Goal: Task Accomplishment & Management: Manage account settings

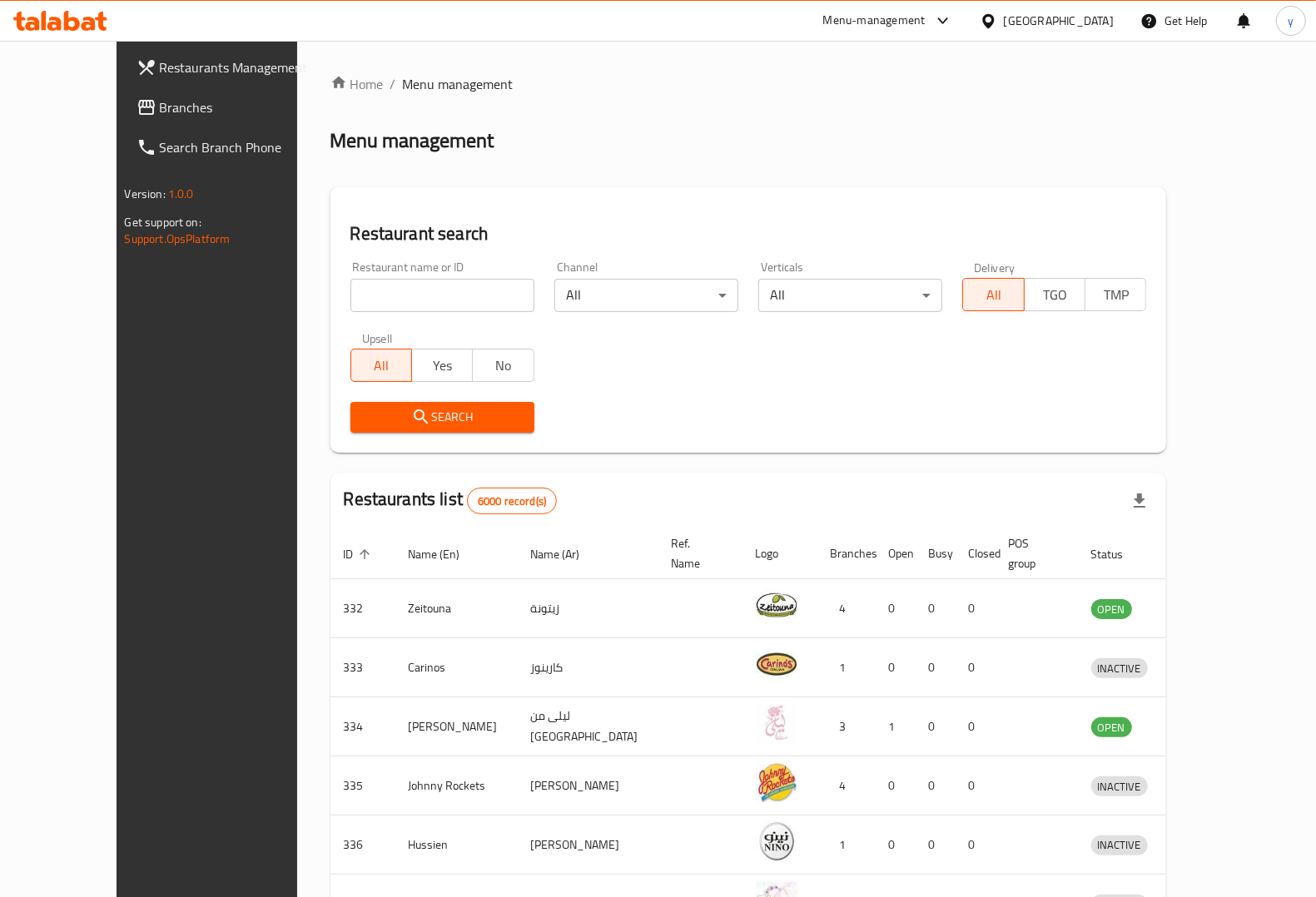
click at [40, 17] on icon at bounding box center [60, 20] width 94 height 20
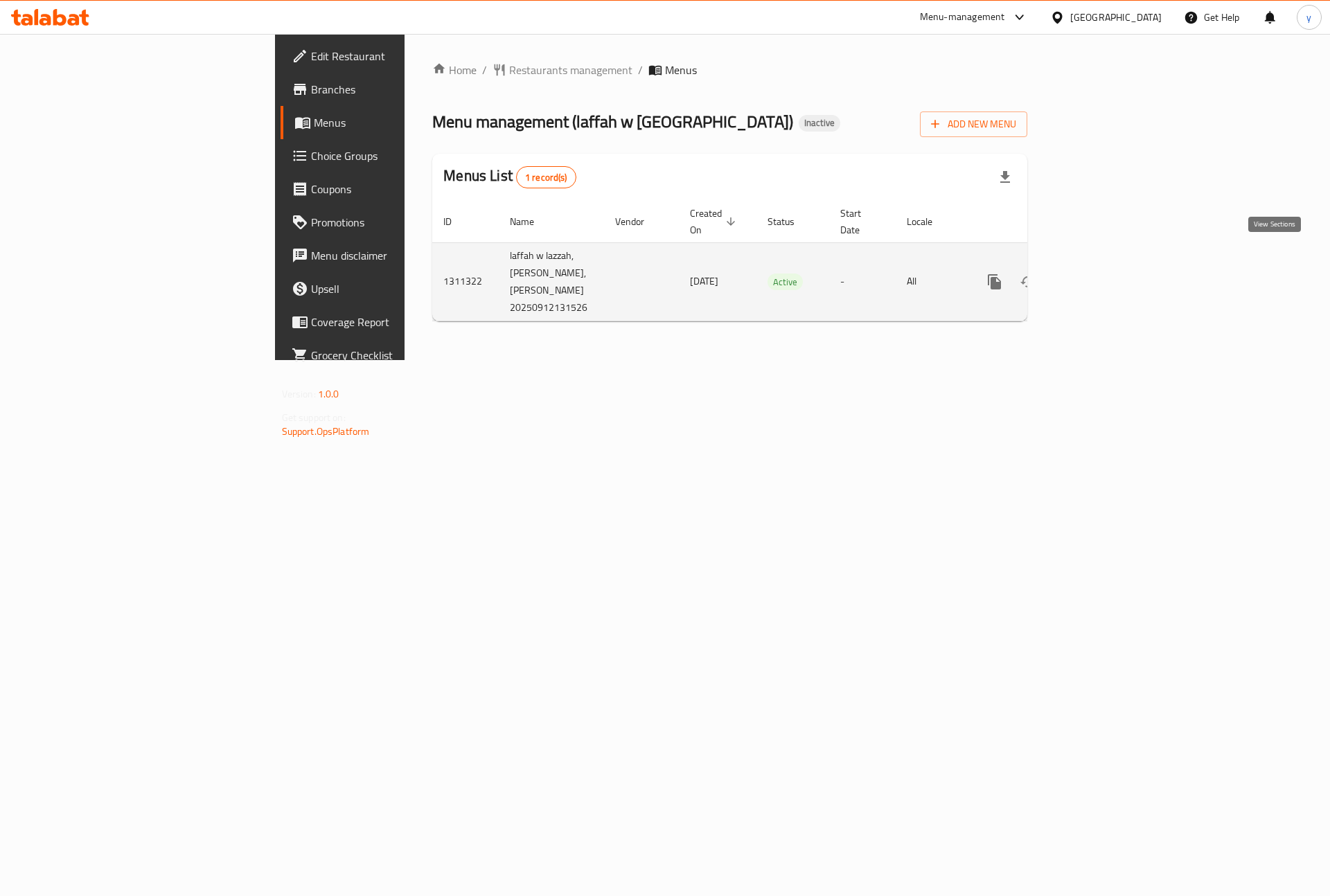
click at [1101, 275] on icon "enhanced table" at bounding box center [1094, 282] width 13 height 13
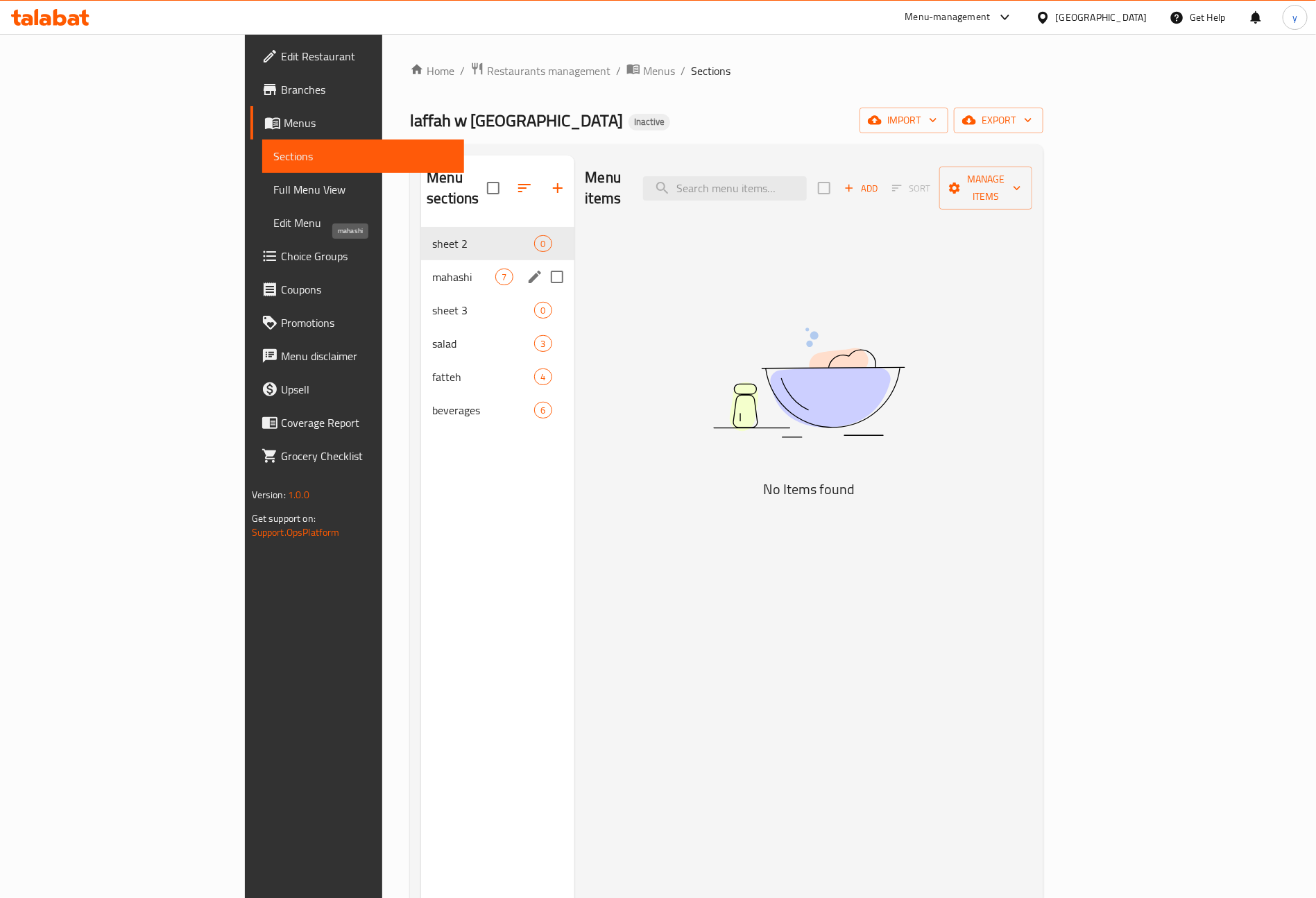
click at [432, 269] on span "mahashi" at bounding box center [463, 277] width 63 height 17
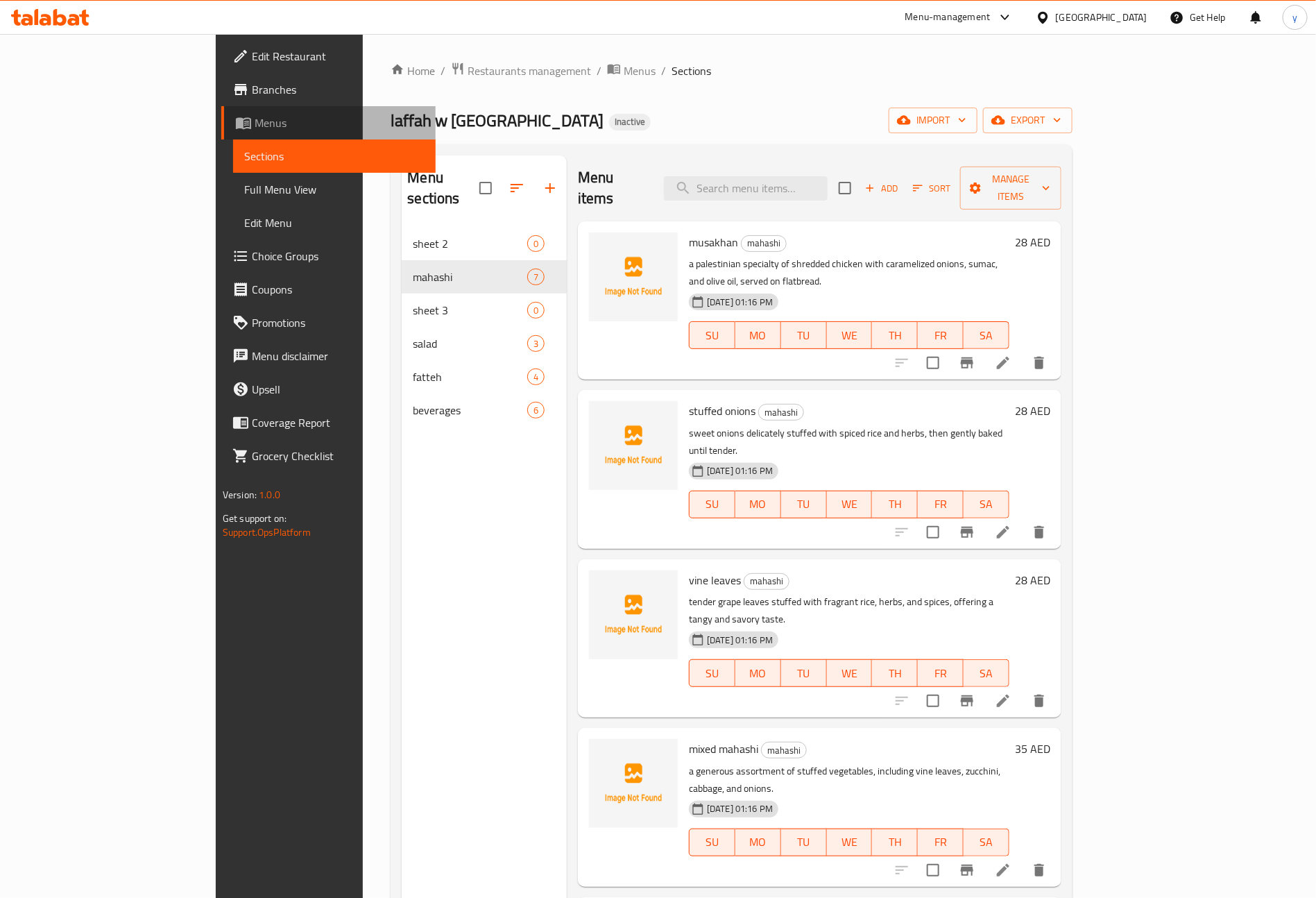
click at [255, 119] on span "Menus" at bounding box center [340, 122] width 170 height 17
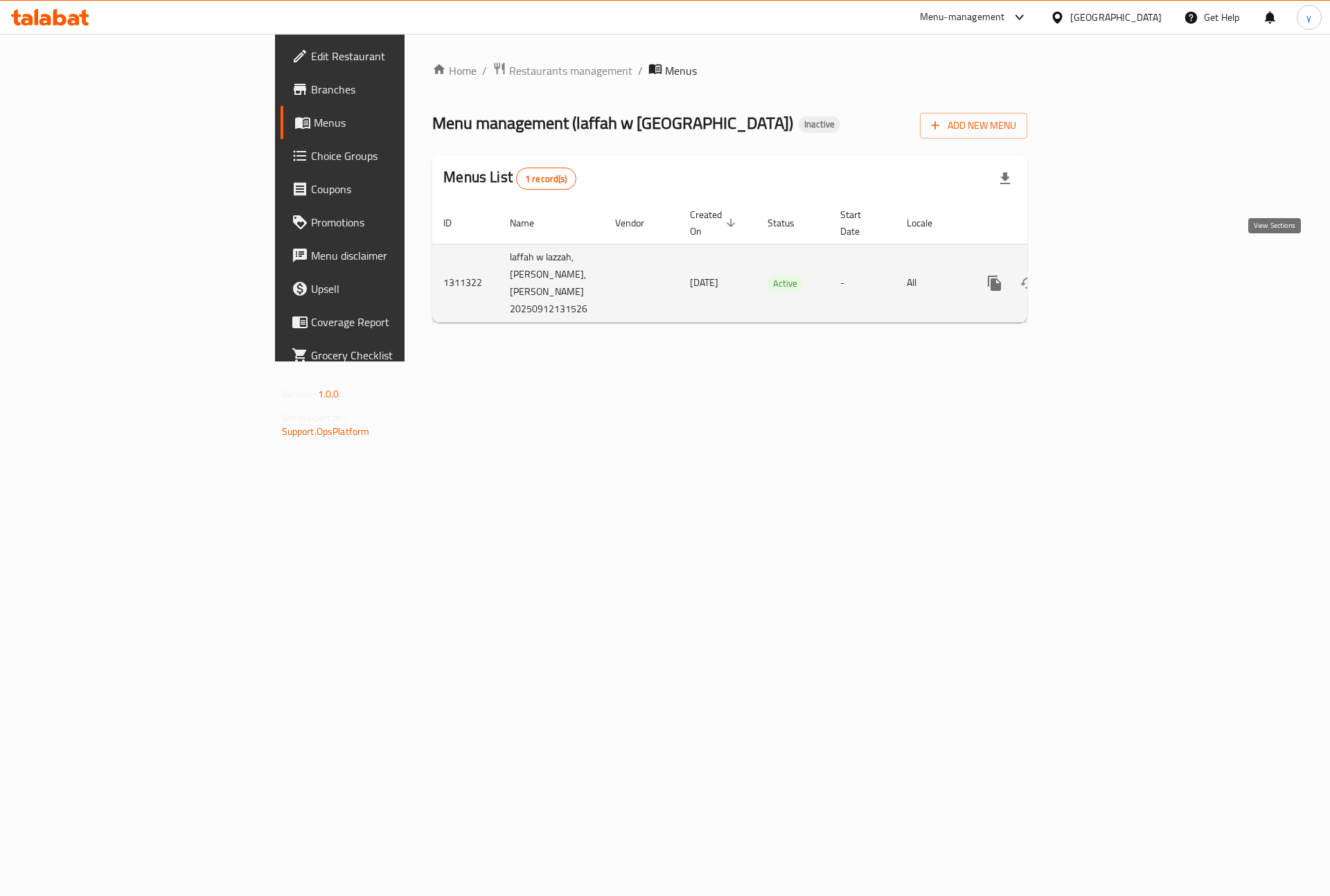
click at [1111, 267] on link "enhanced table" at bounding box center [1094, 283] width 33 height 33
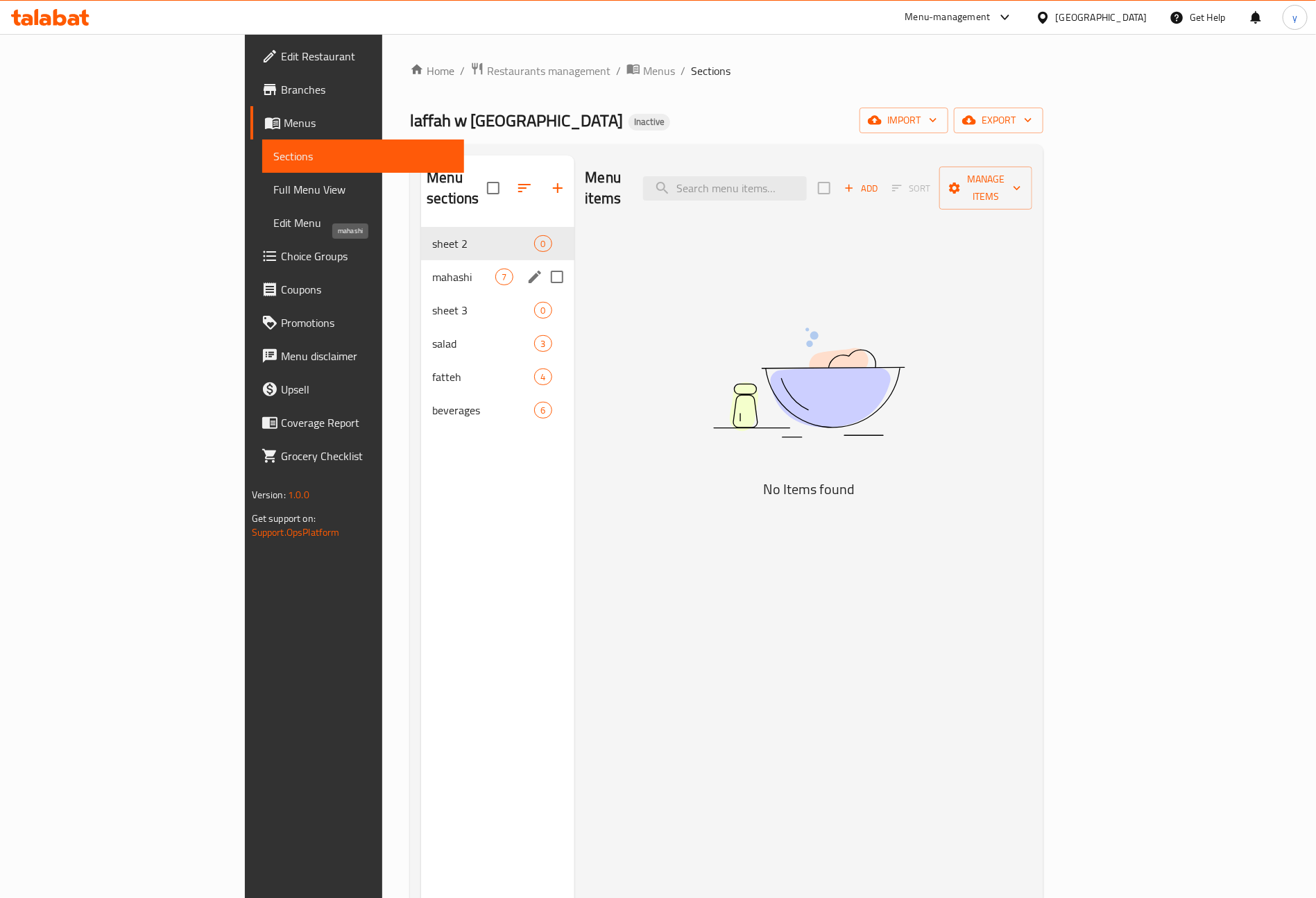
click at [432, 269] on span "mahashi" at bounding box center [463, 277] width 63 height 17
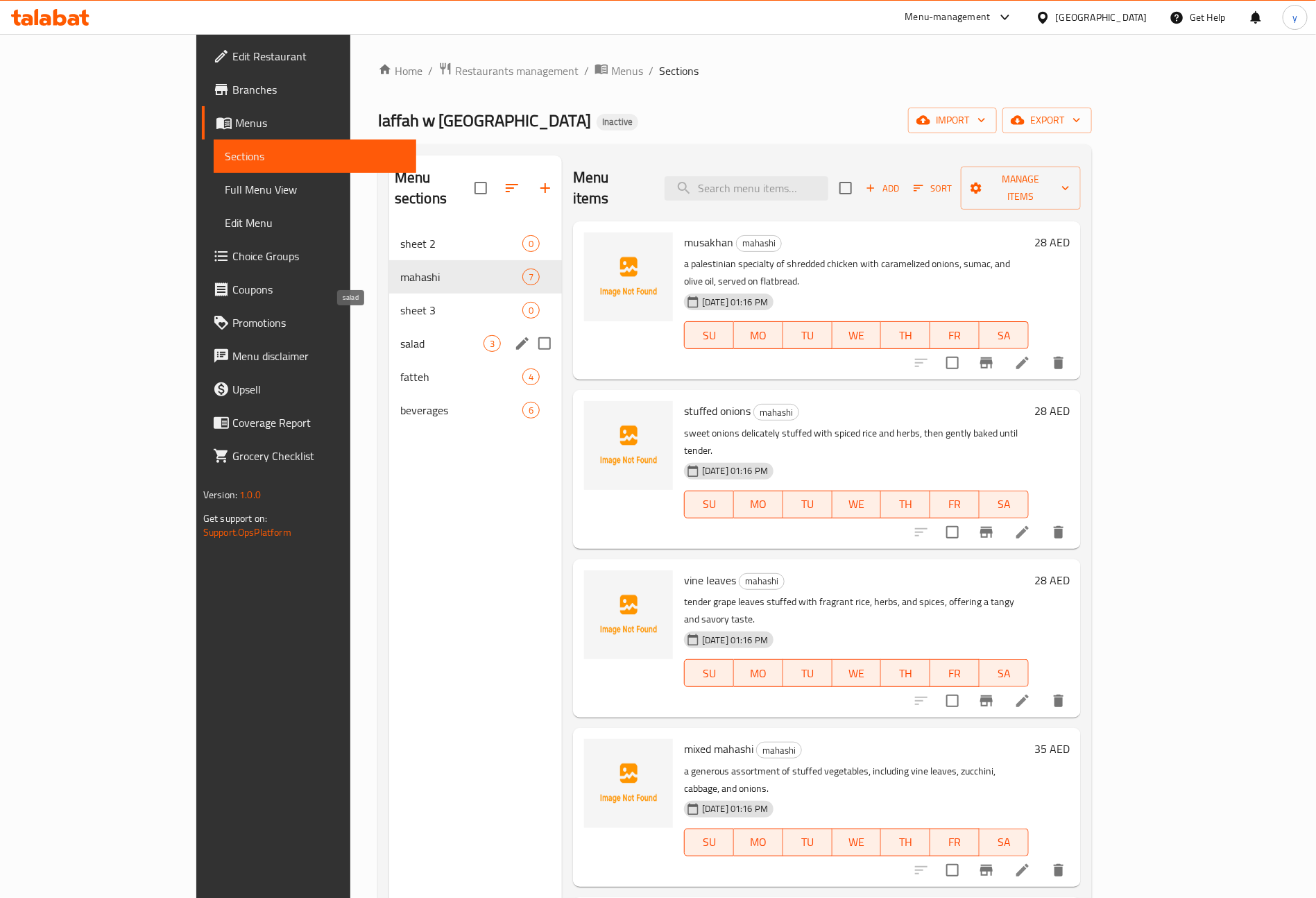
click at [400, 335] on span "salad" at bounding box center [442, 343] width 84 height 17
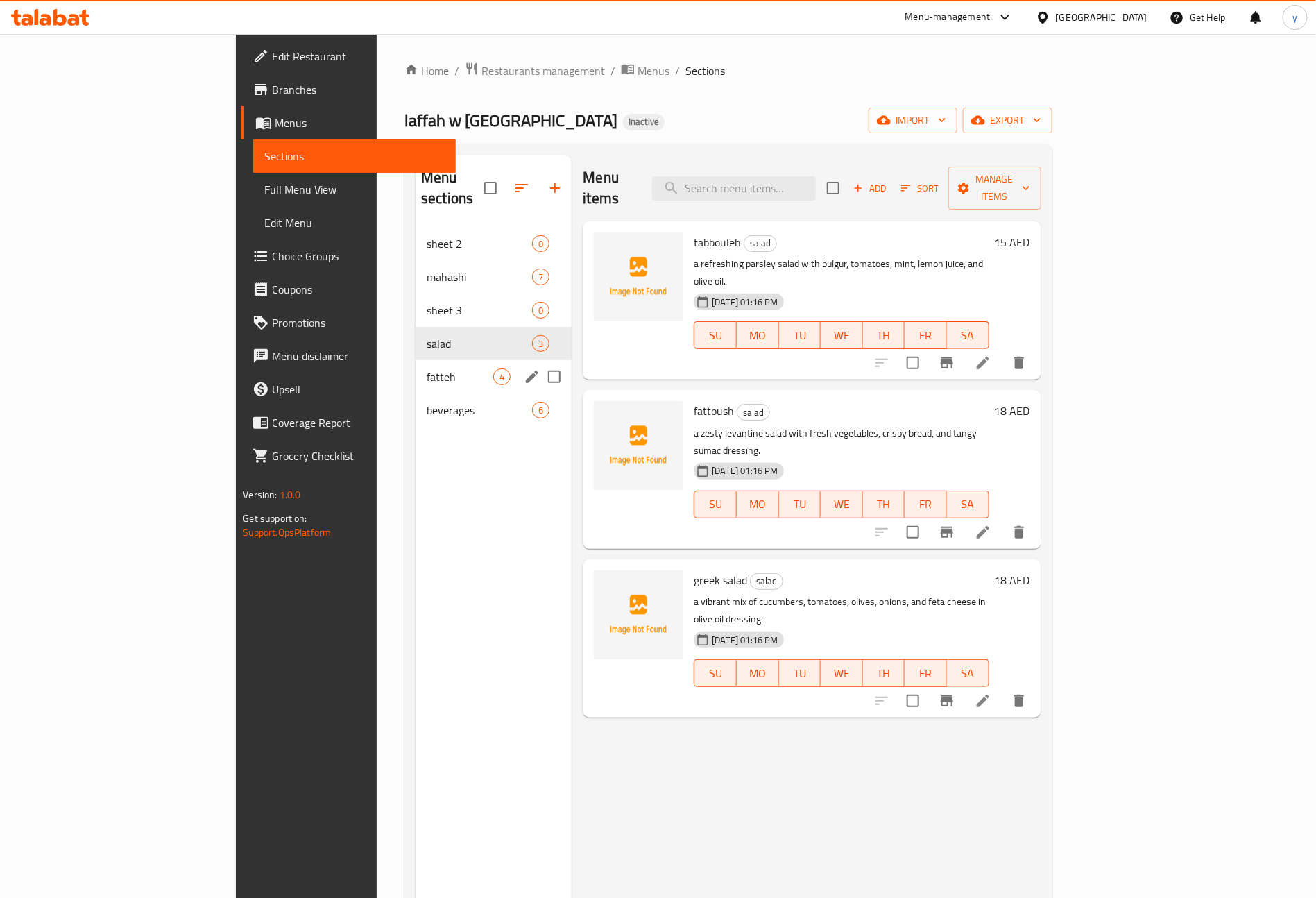
click at [415, 365] on div "fatteh 4" at bounding box center [493, 377] width 156 height 33
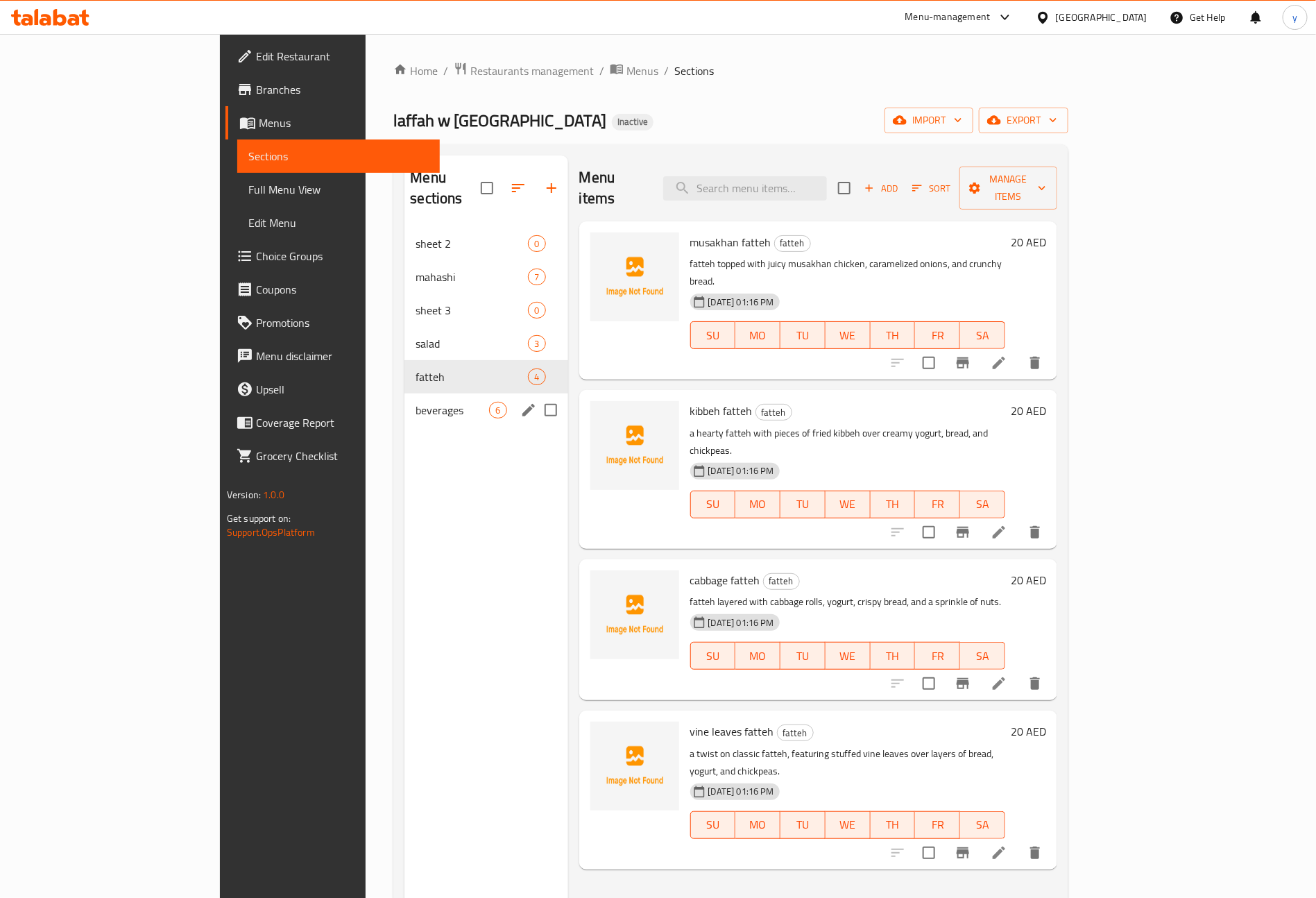
click at [415, 402] on span "beverages" at bounding box center [452, 410] width 73 height 17
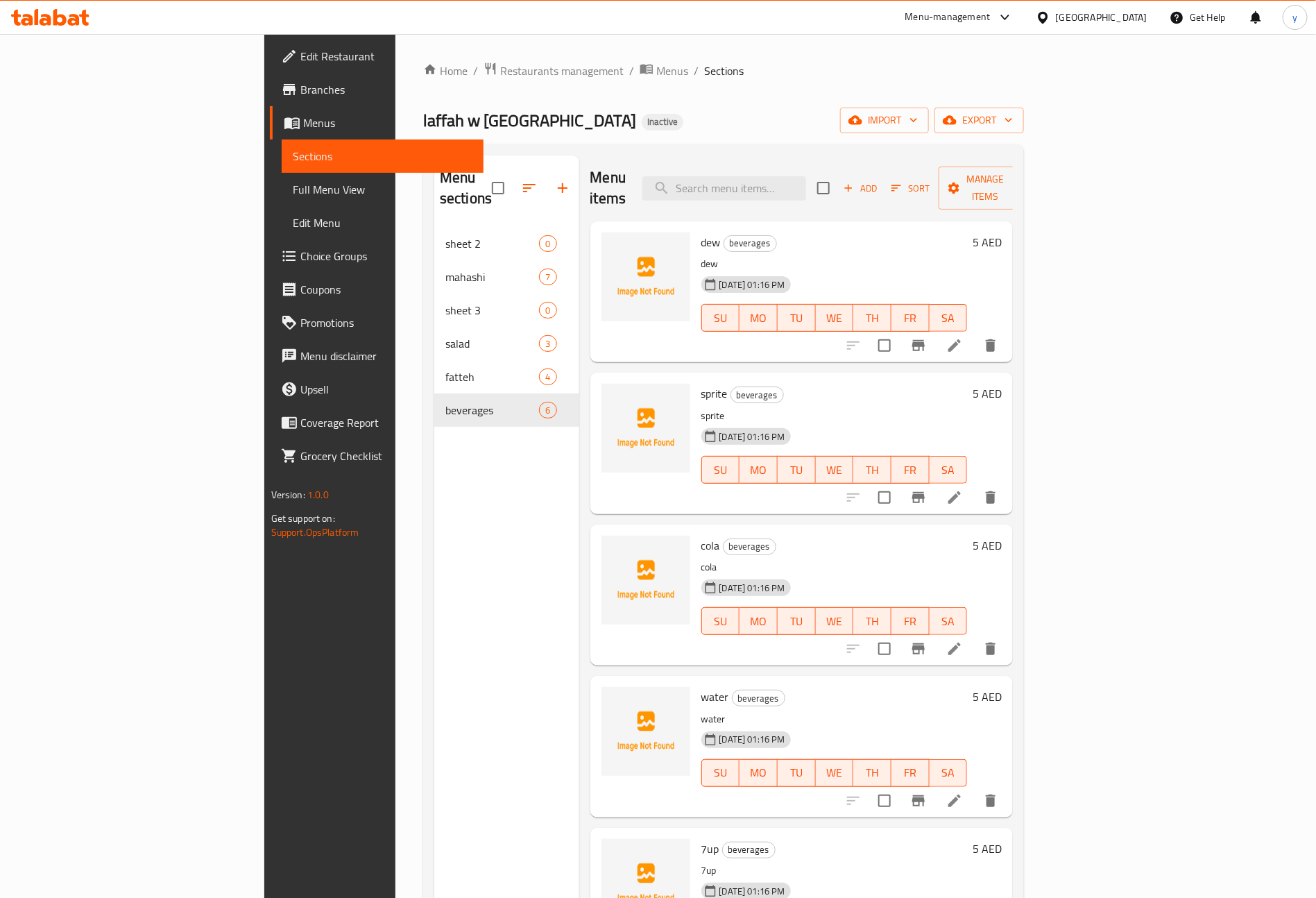
scroll to position [46, 0]
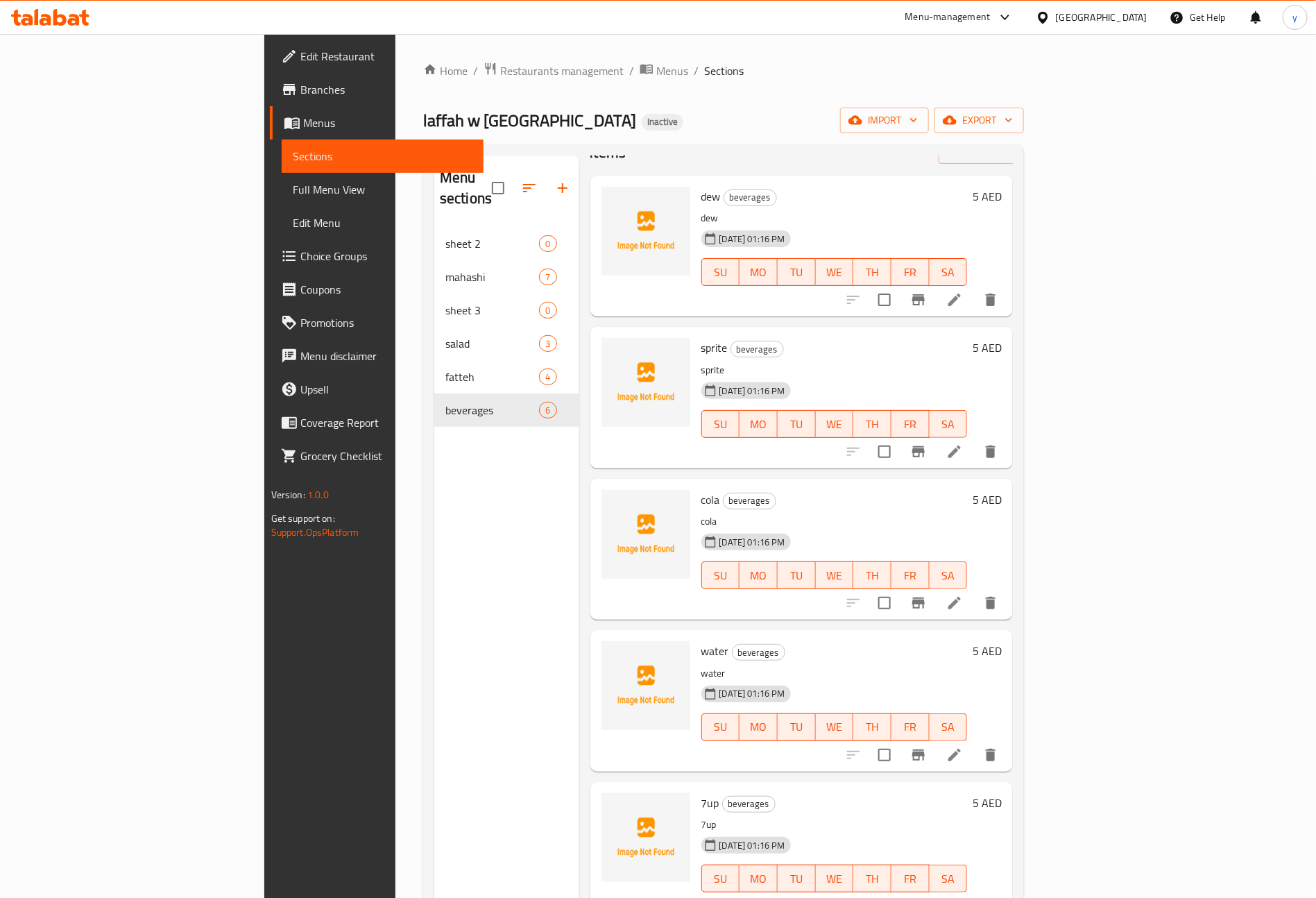
click at [270, 111] on link "Menus" at bounding box center [376, 122] width 214 height 33
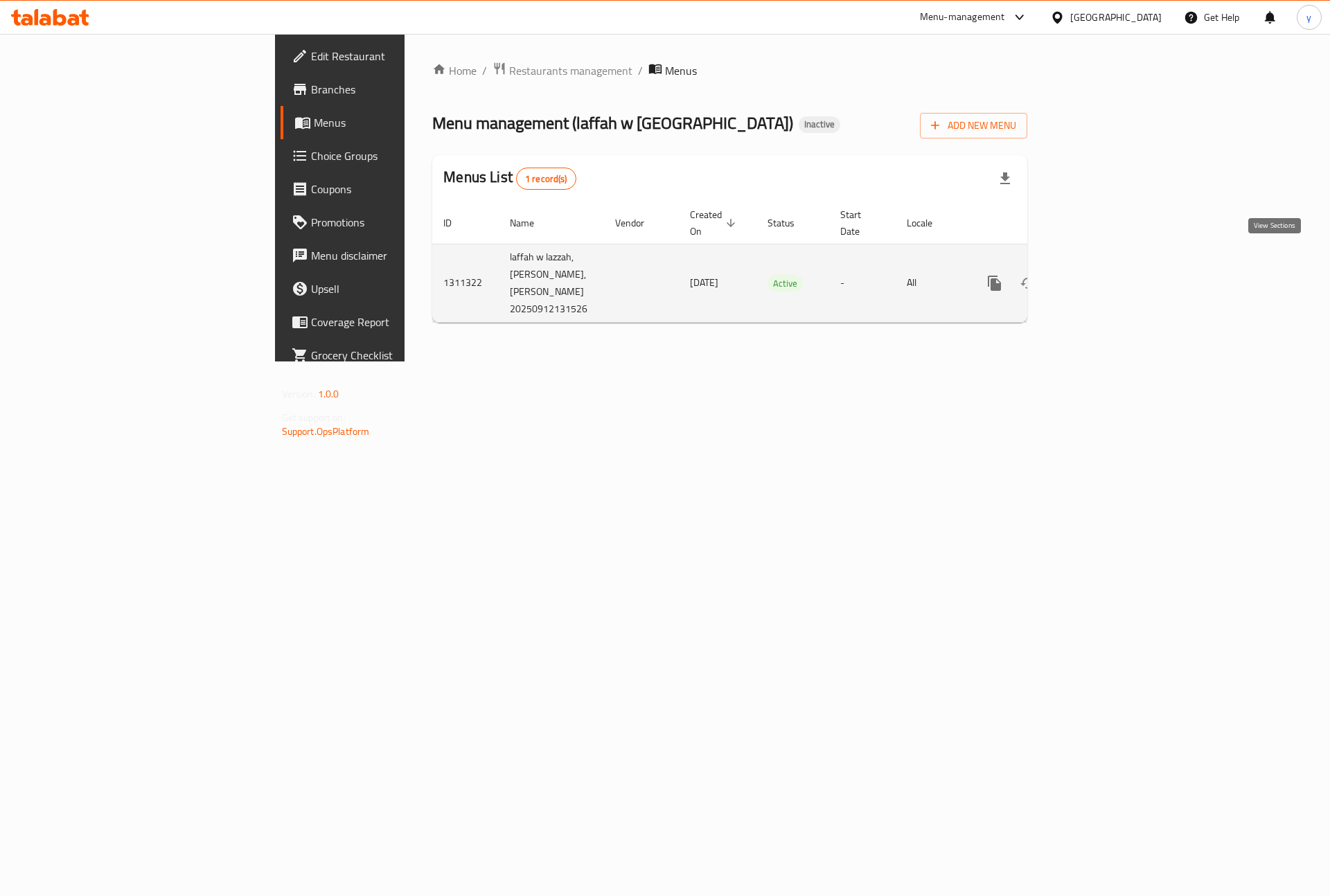
click at [1111, 267] on link "enhanced table" at bounding box center [1094, 283] width 33 height 33
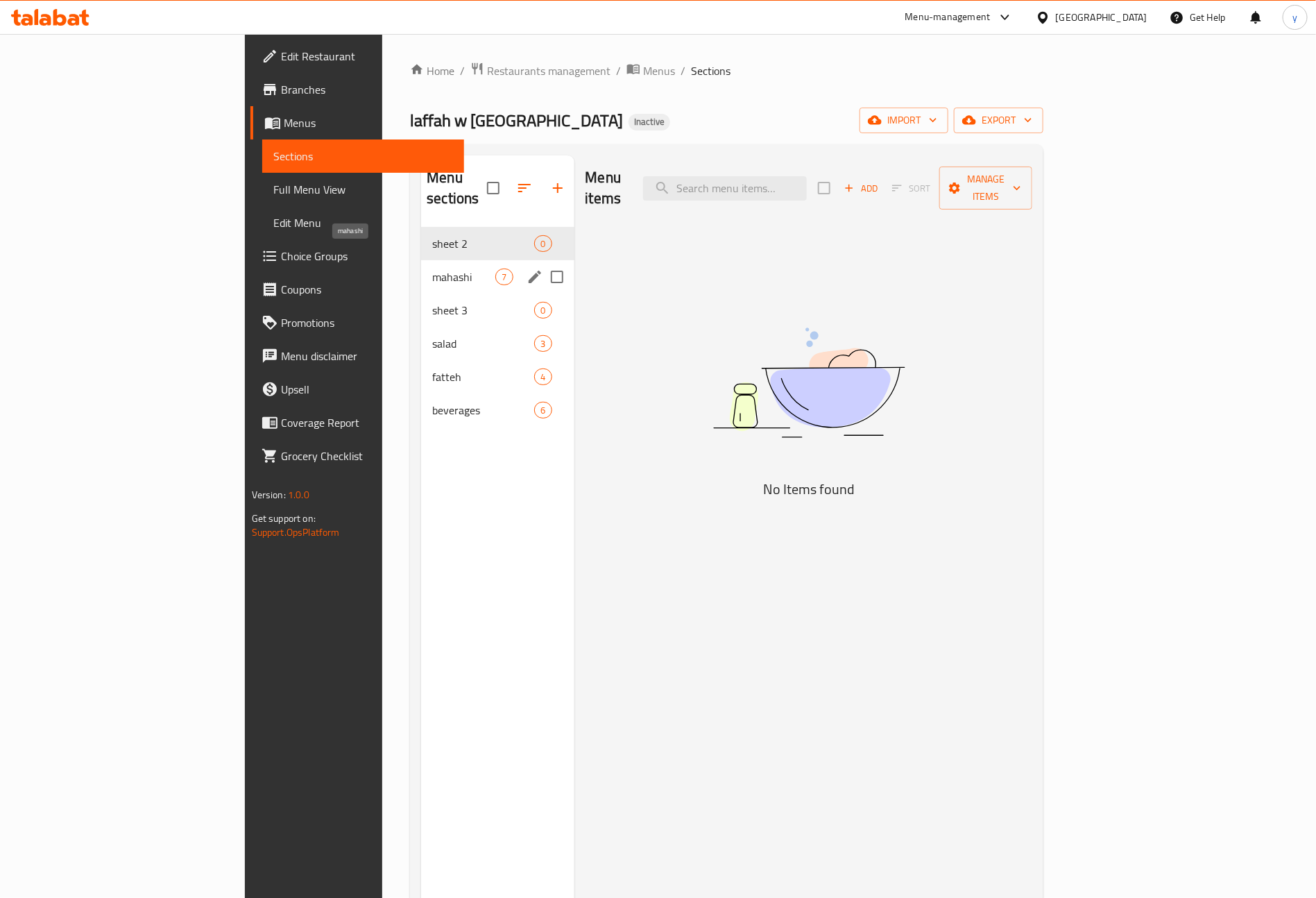
click at [432, 269] on span "mahashi" at bounding box center [463, 277] width 63 height 17
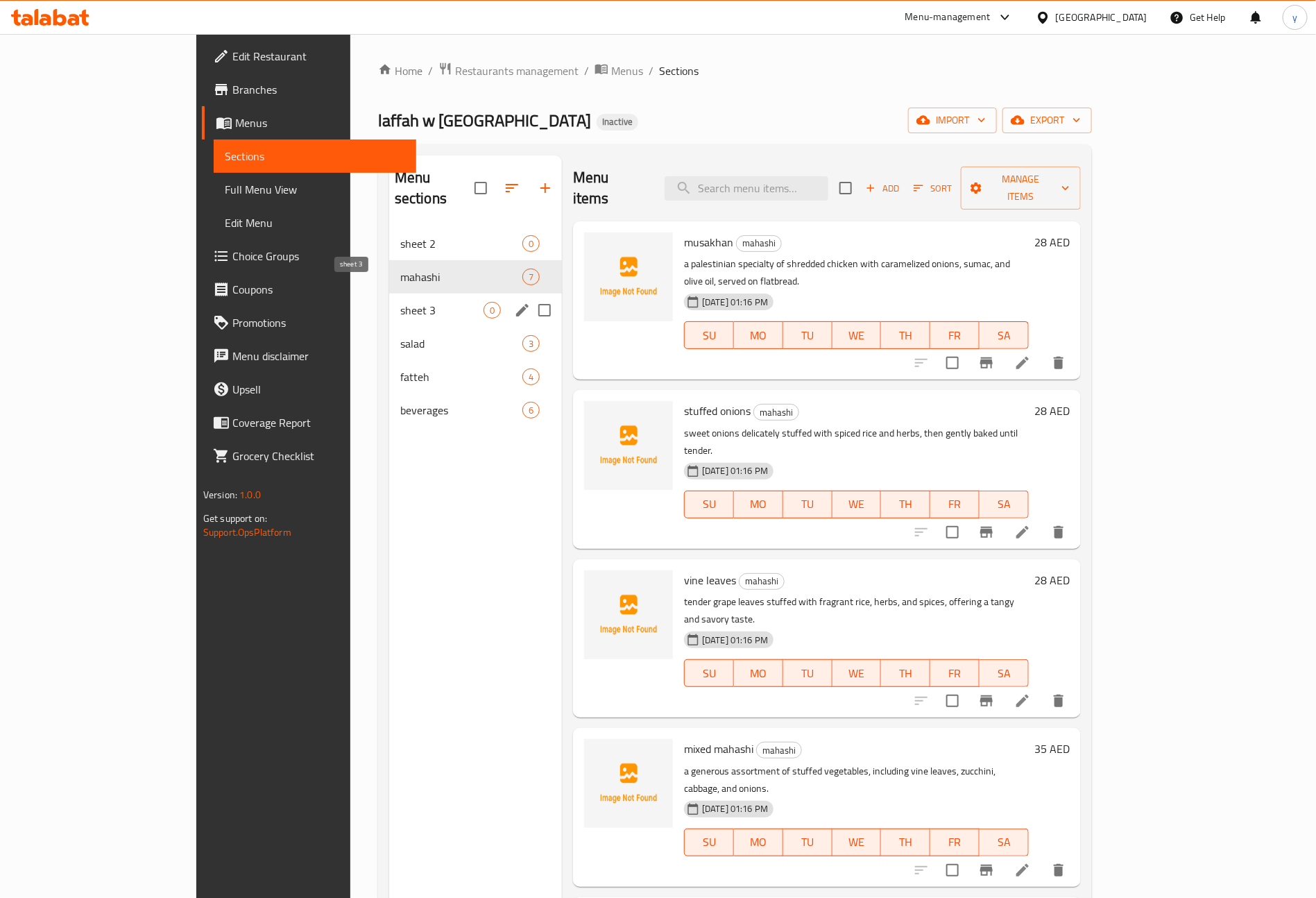
click at [400, 301] on span "sheet 3" at bounding box center [442, 309] width 84 height 17
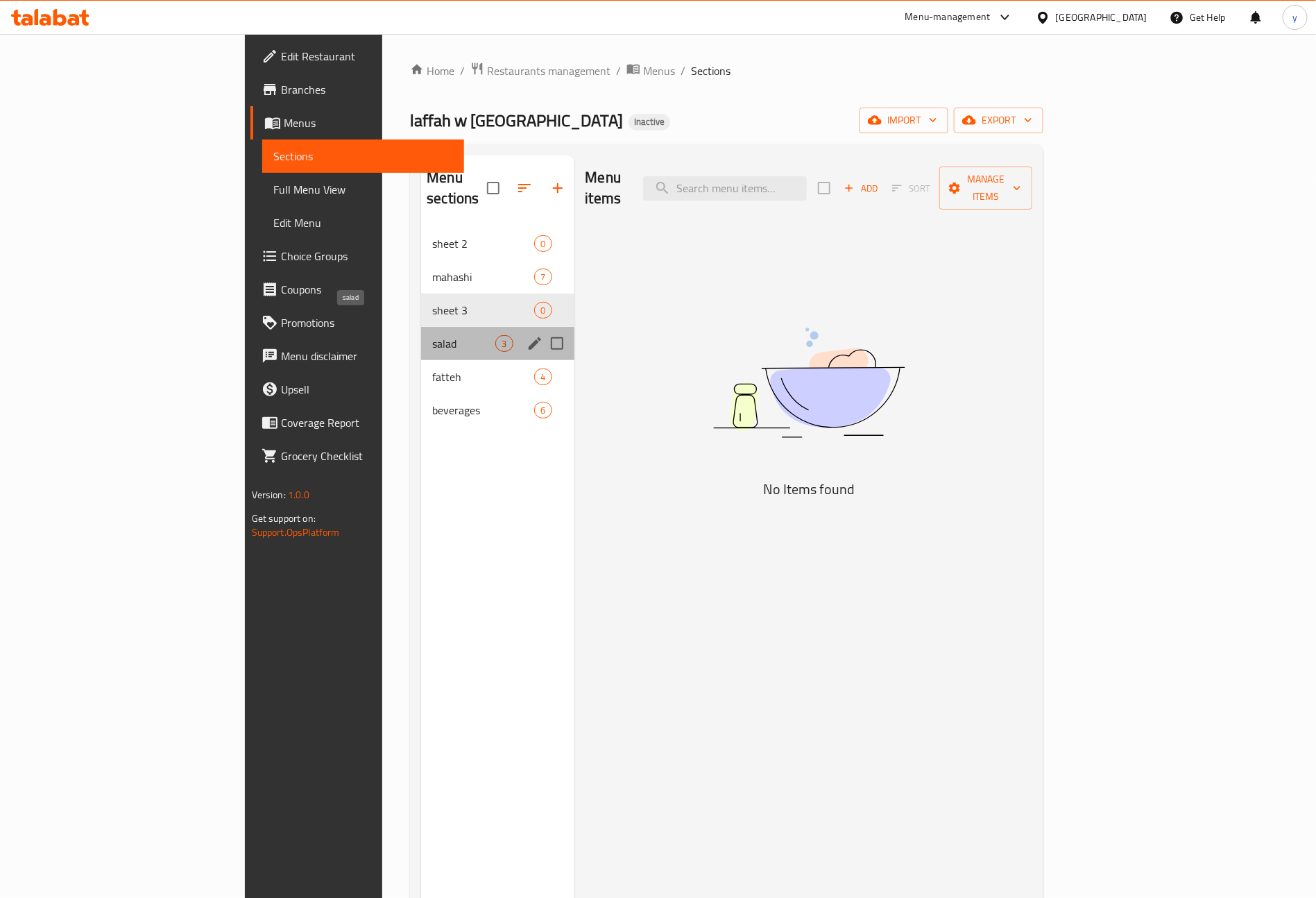
click at [432, 335] on span "salad" at bounding box center [463, 343] width 63 height 17
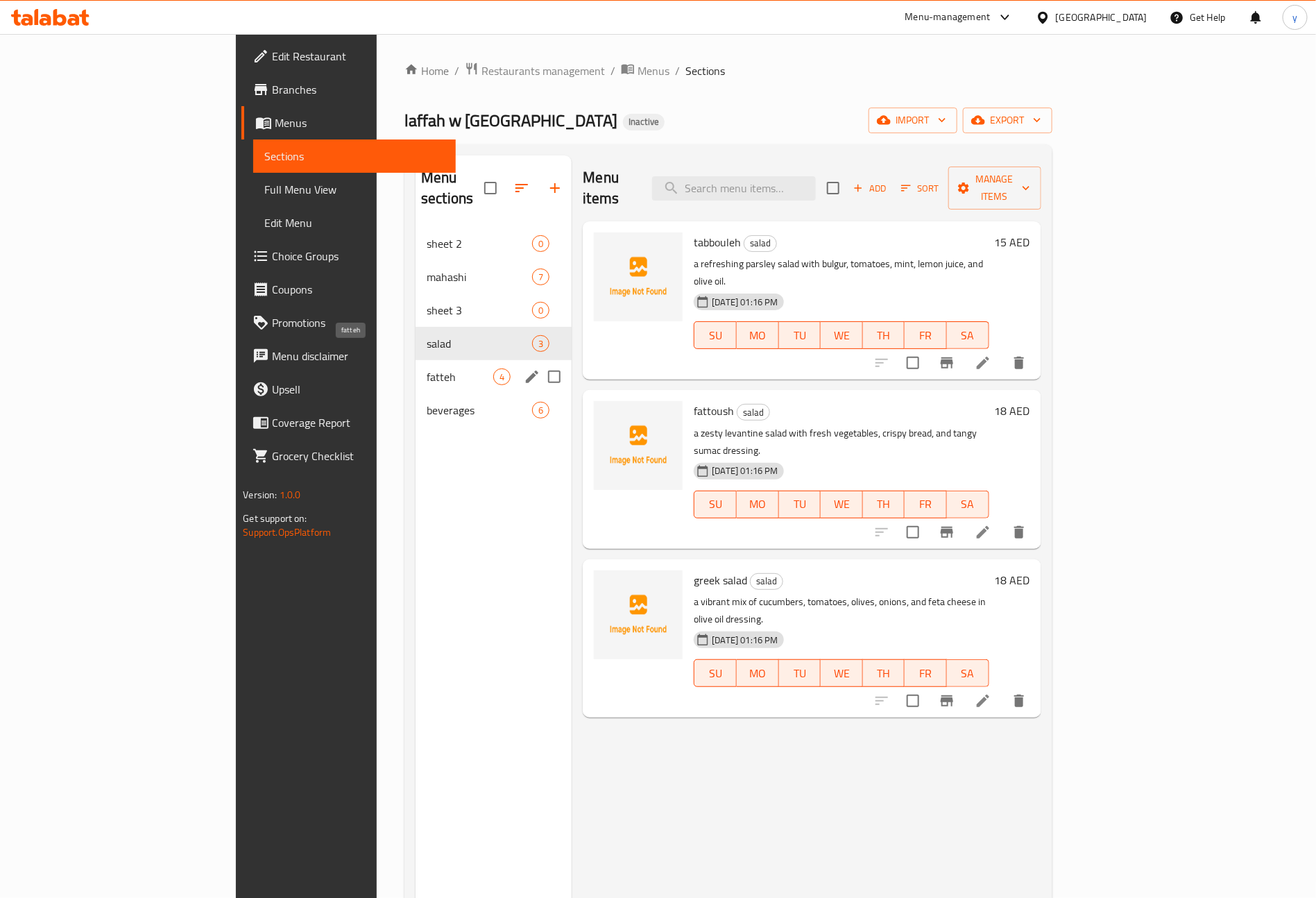
click at [426, 368] on span "fatteh" at bounding box center [460, 376] width 67 height 17
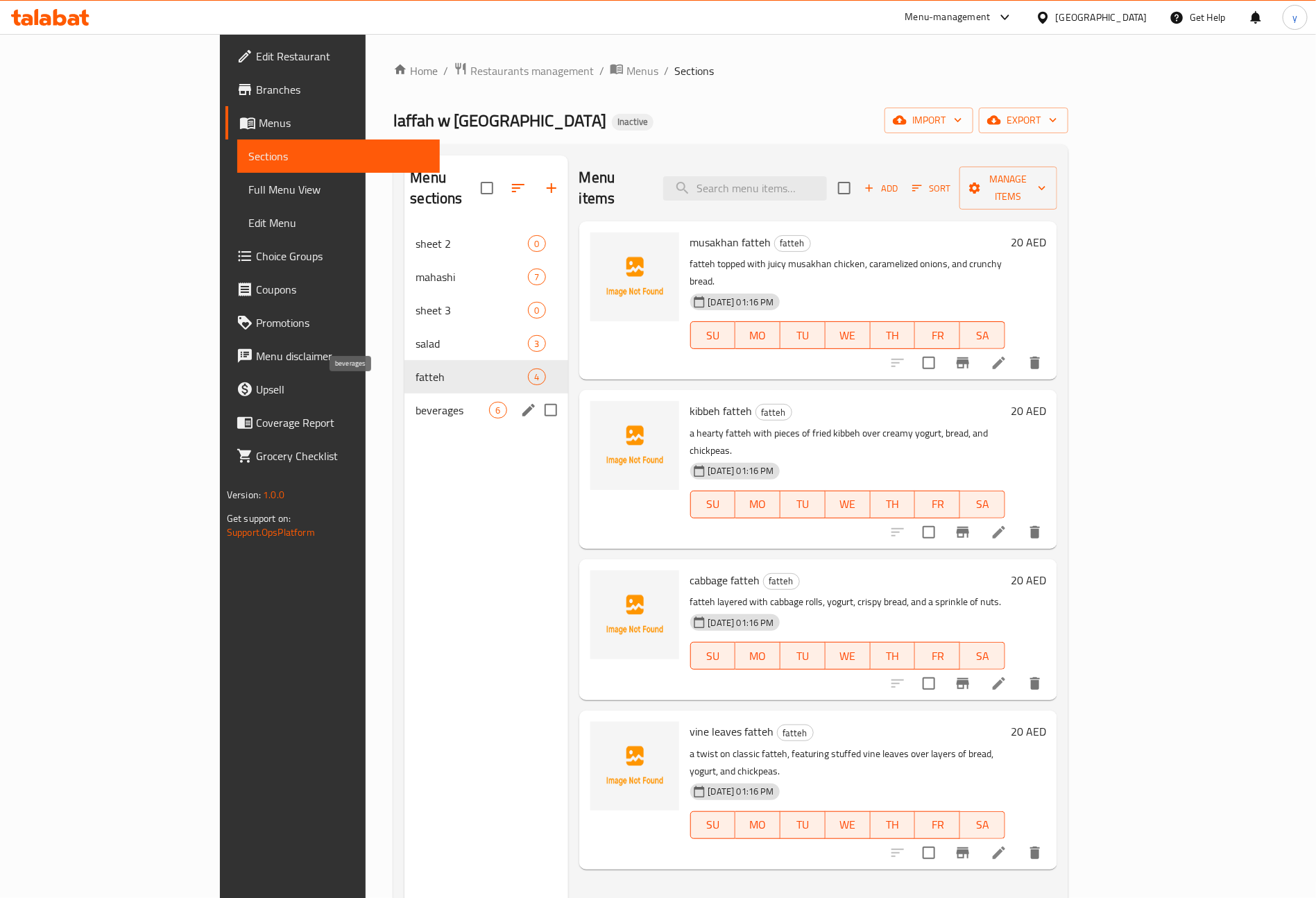
click at [415, 402] on span "beverages" at bounding box center [452, 410] width 73 height 17
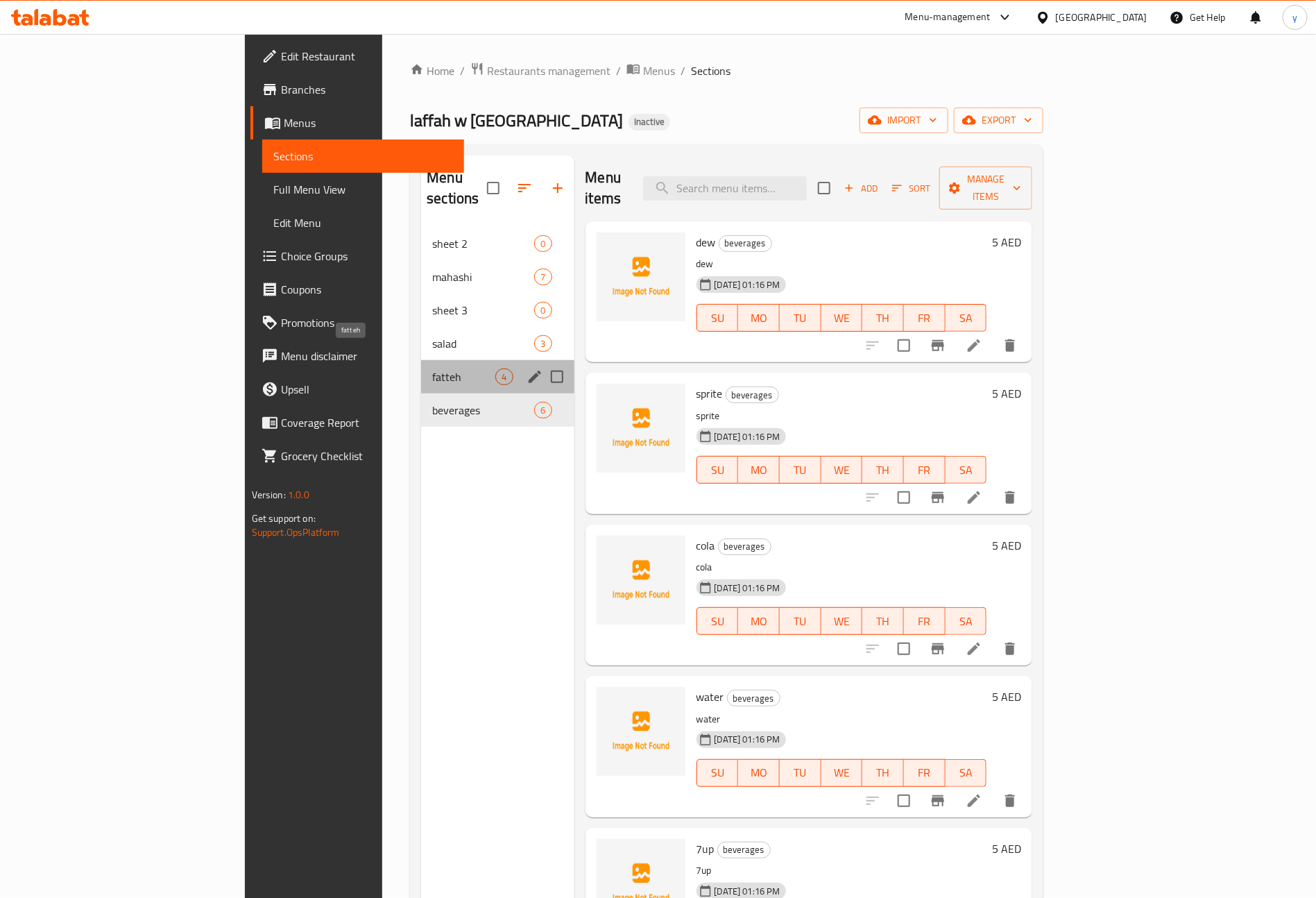
click at [432, 368] on span "fatteh" at bounding box center [463, 376] width 63 height 17
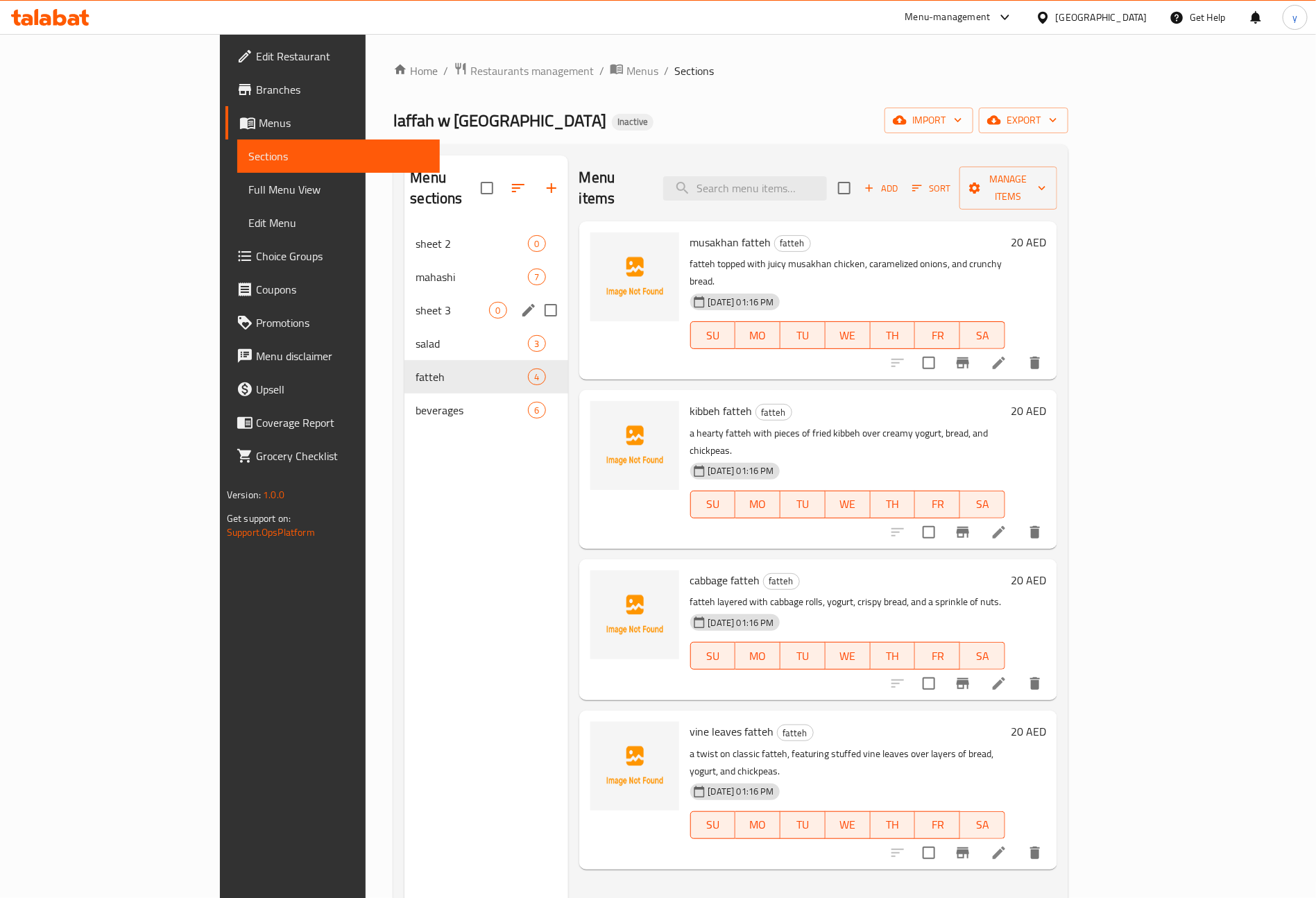
click at [536, 296] on input "Menu sections" at bounding box center [551, 310] width 29 height 29
checkbox input "true"
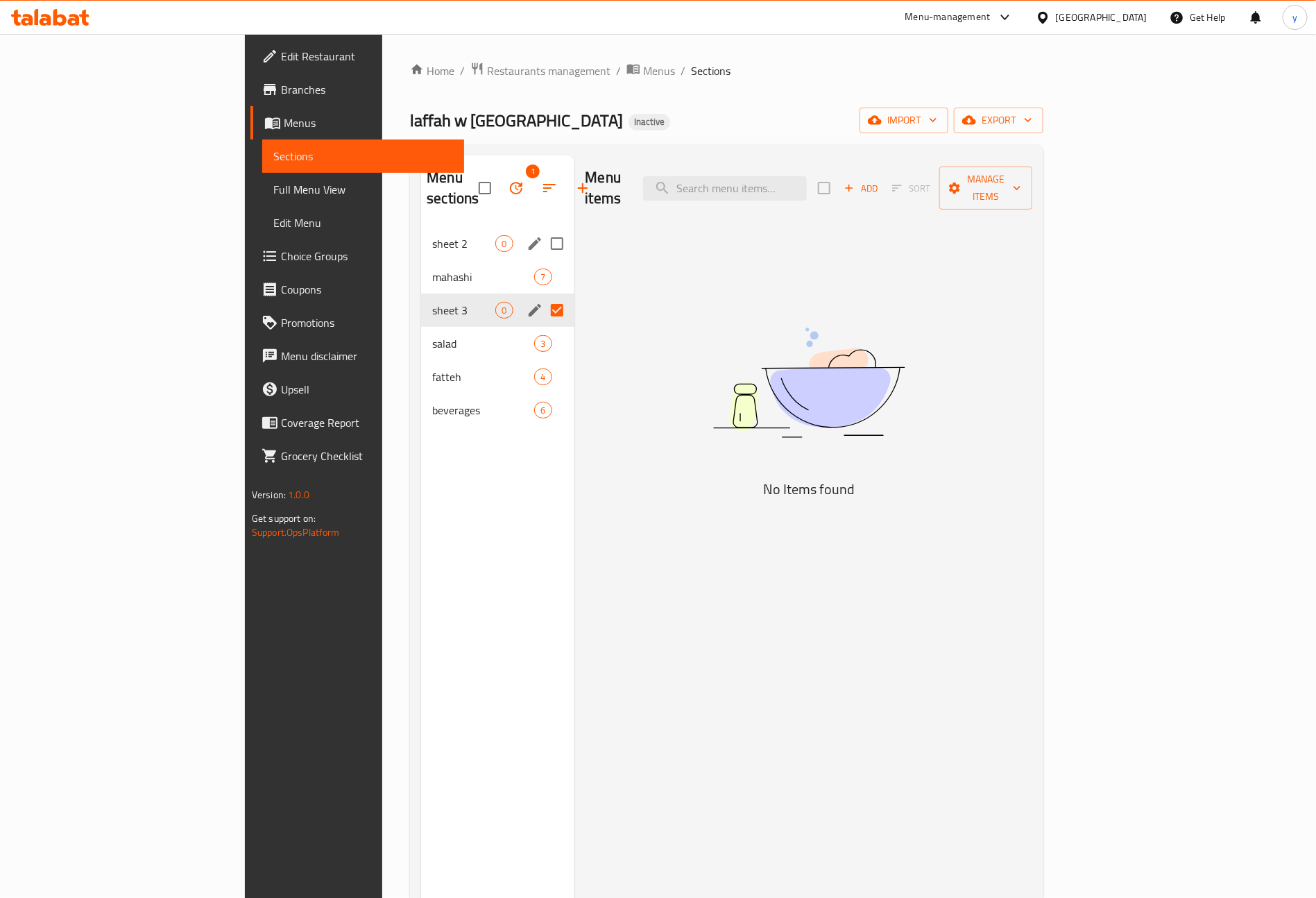
click at [543, 229] on input "Menu sections" at bounding box center [557, 243] width 29 height 29
checkbox input "true"
click at [251, 112] on link "Menus" at bounding box center [357, 122] width 214 height 33
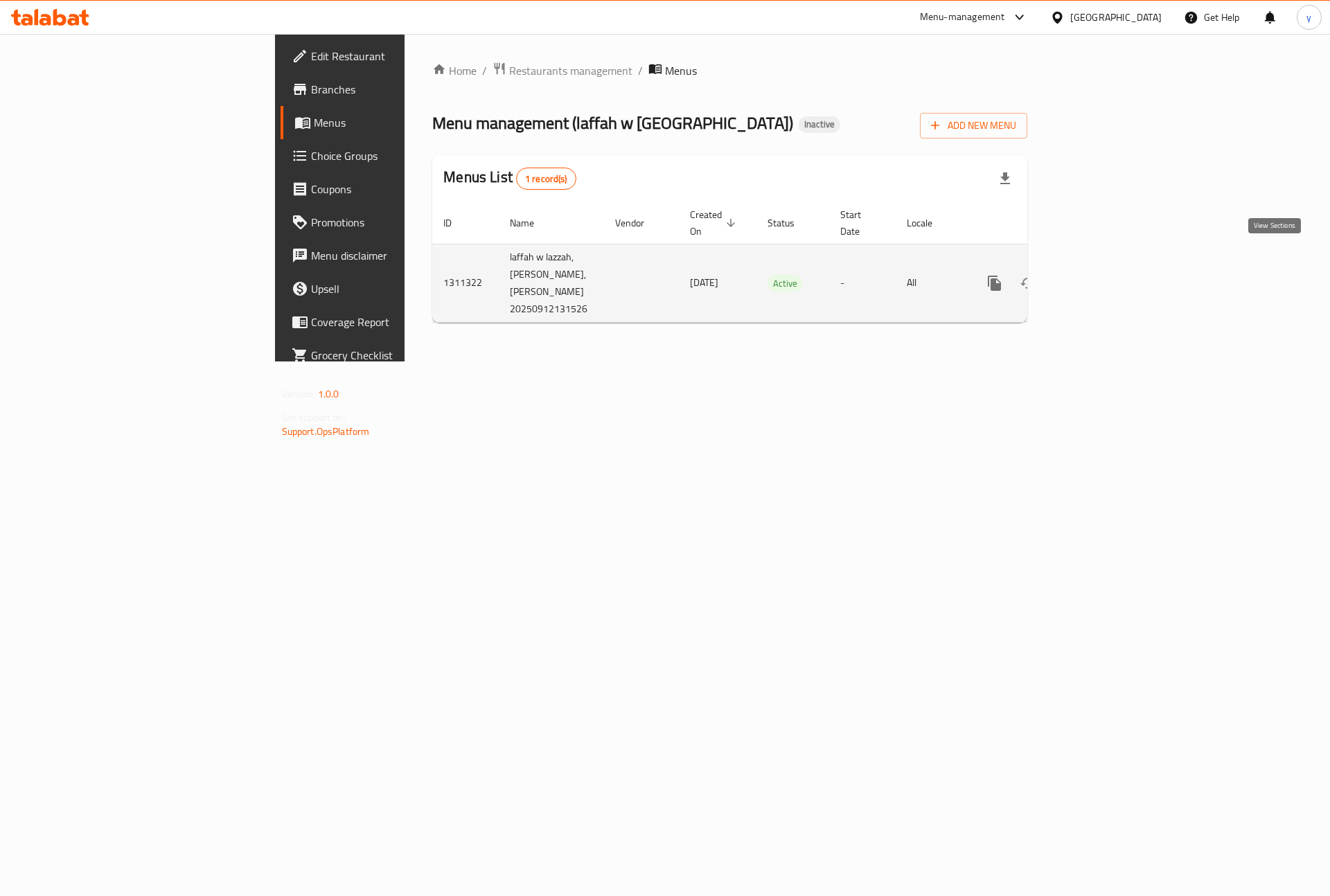
click at [1102, 275] on icon "enhanced table" at bounding box center [1094, 283] width 17 height 17
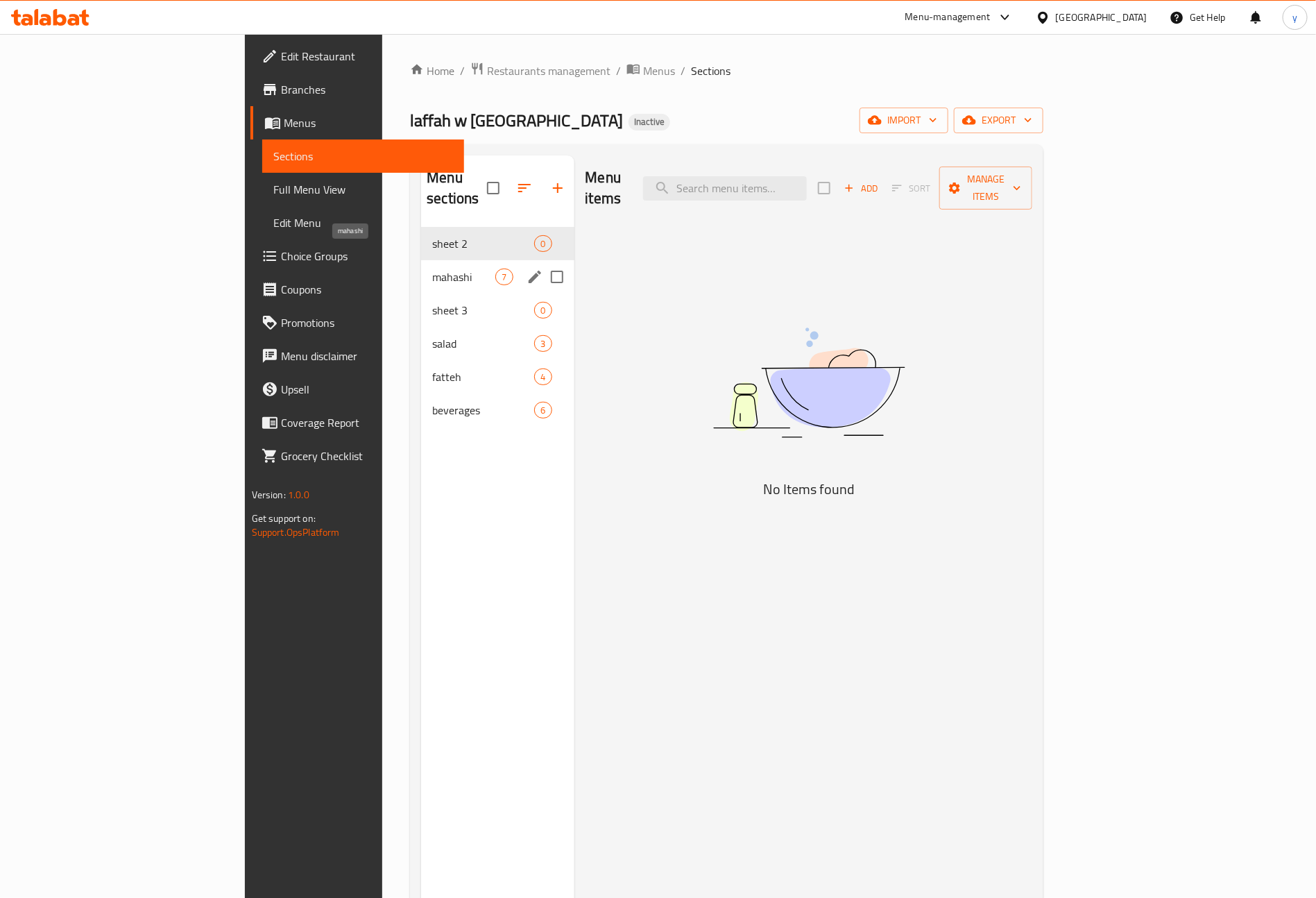
click at [432, 269] on span "mahashi" at bounding box center [463, 277] width 63 height 17
